Goal: Task Accomplishment & Management: Manage account settings

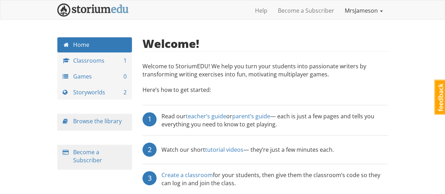
click at [378, 13] on link "MrsJameson" at bounding box center [363, 11] width 49 height 18
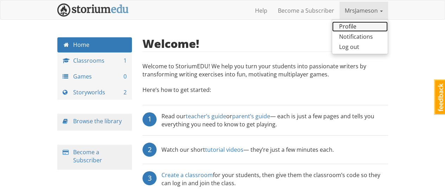
click at [360, 25] on link "Profile" at bounding box center [360, 26] width 56 height 10
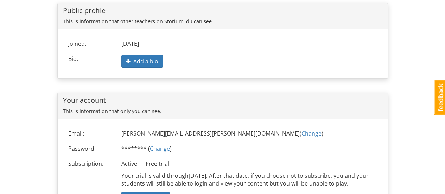
scroll to position [111, 0]
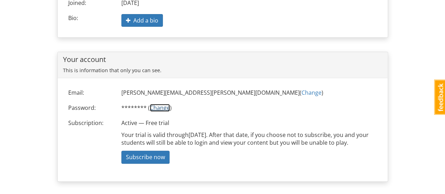
click at [155, 107] on link "Change" at bounding box center [160, 108] width 20 height 8
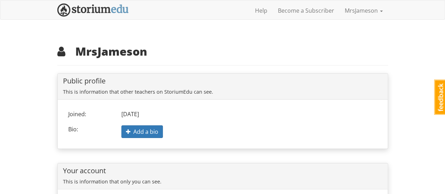
scroll to position [111, 0]
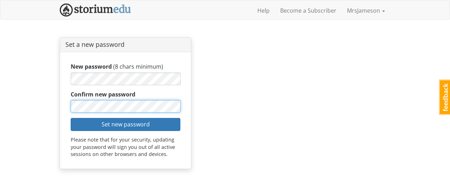
click at [71, 118] on button "Set new password" at bounding box center [126, 124] width 110 height 13
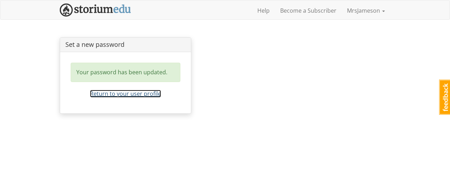
click at [160, 91] on link "Return to your user profile" at bounding box center [125, 94] width 71 height 8
